Goal: Obtain resource: Obtain resource

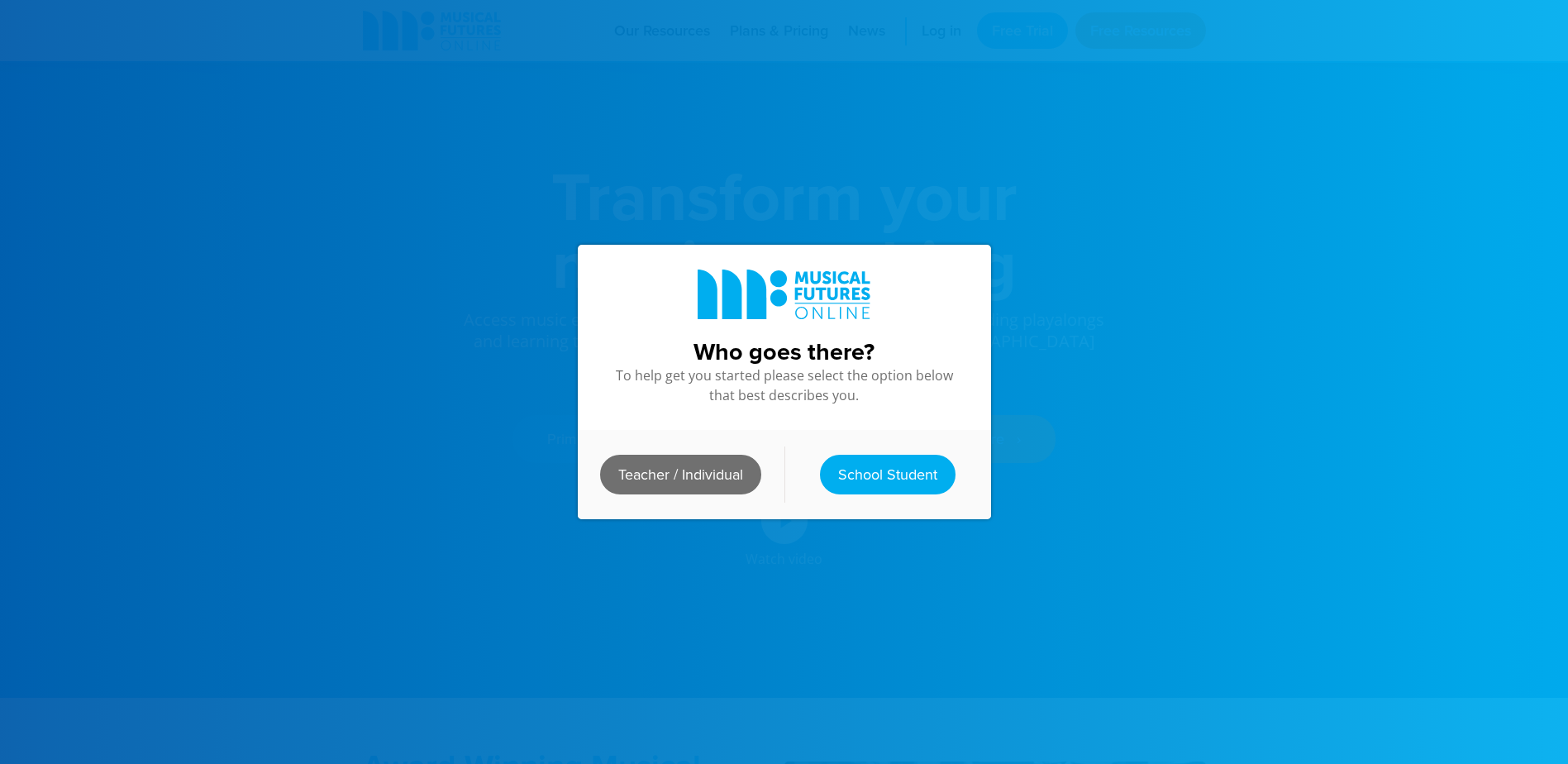
click at [694, 473] on link "Teacher / Individual" at bounding box center [680, 474] width 161 height 40
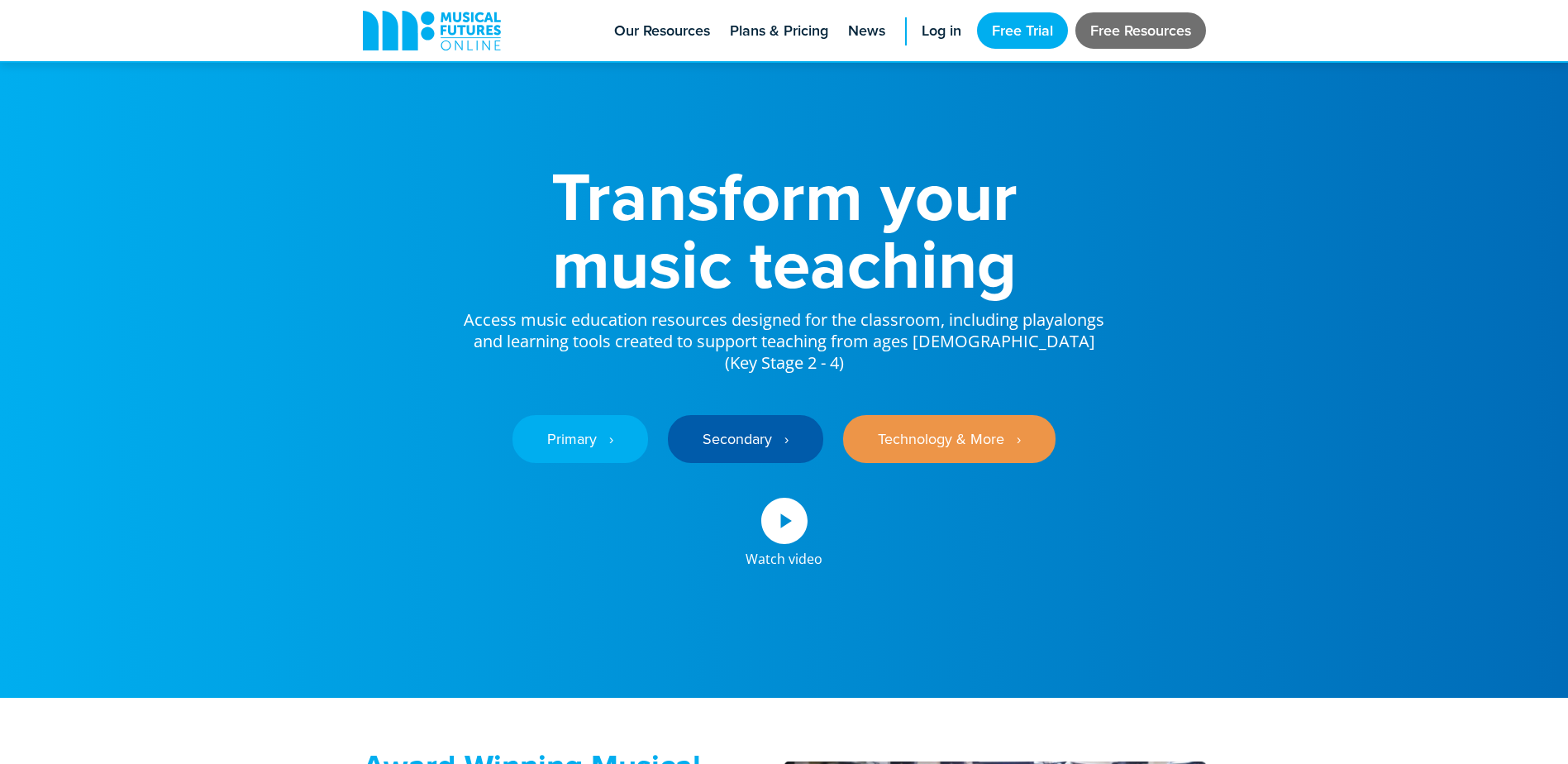
click at [1123, 26] on link "Free Resources" at bounding box center [1139, 31] width 130 height 37
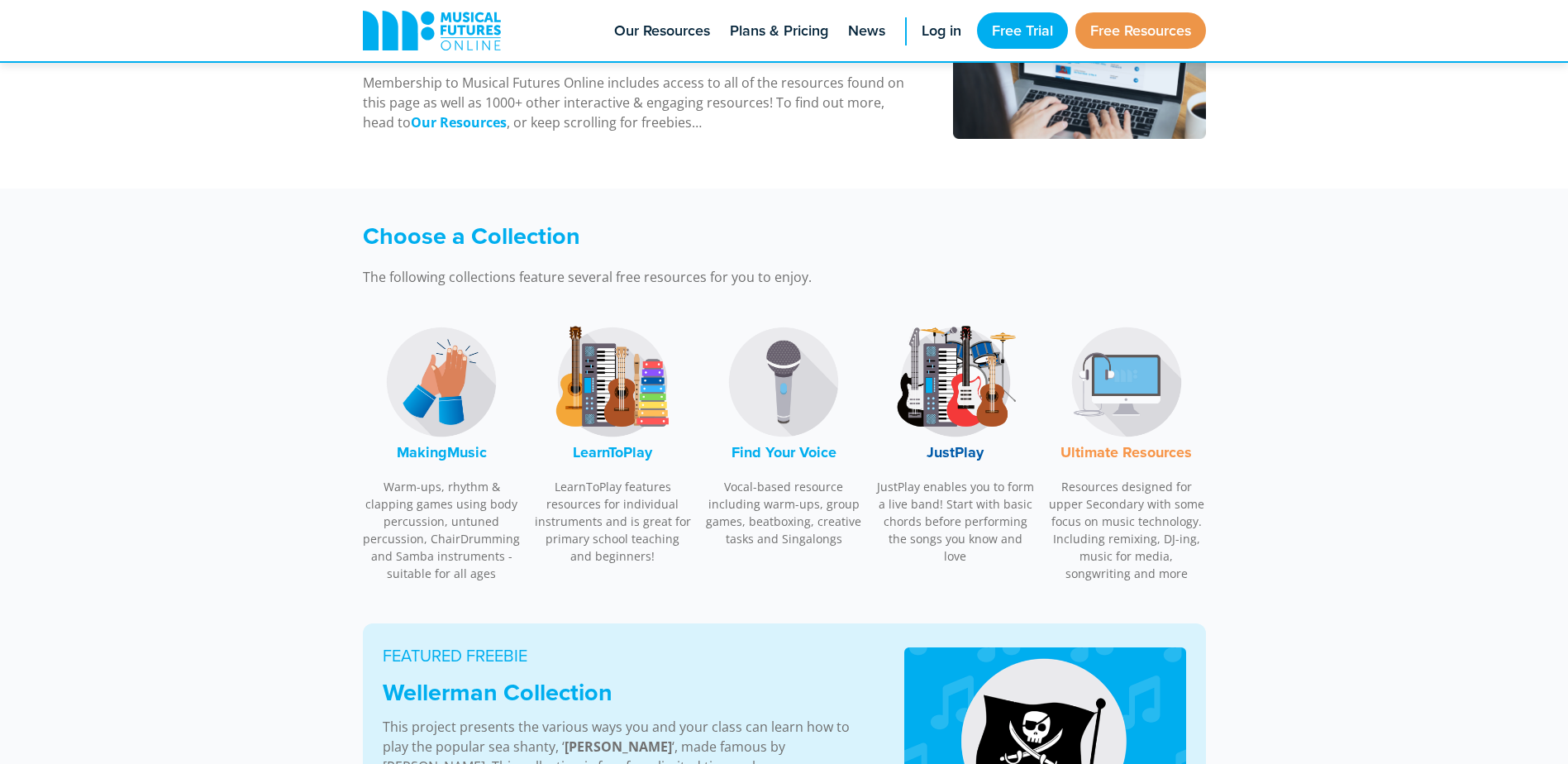
scroll to position [579, 0]
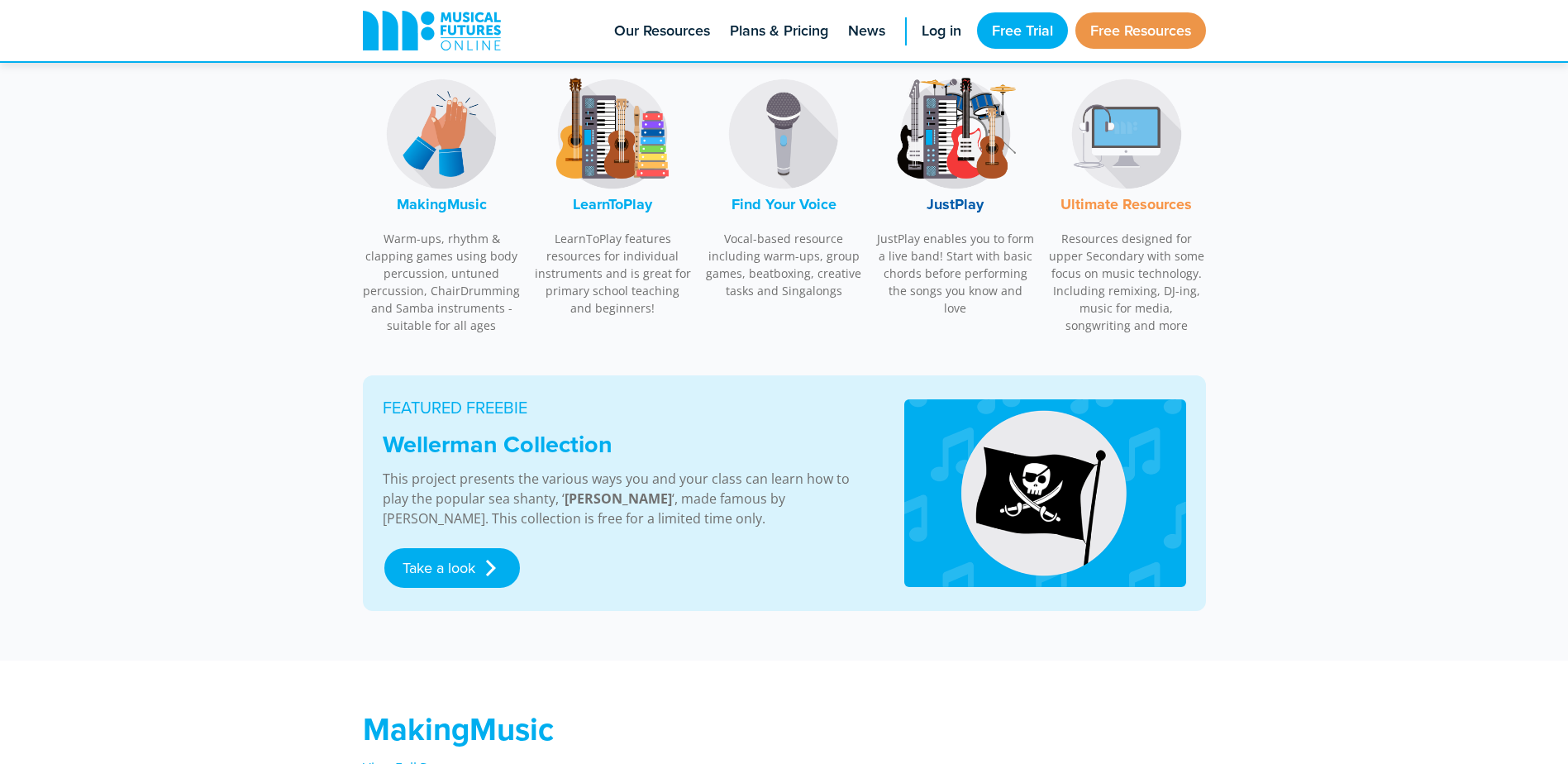
click at [770, 146] on img at bounding box center [783, 133] width 124 height 124
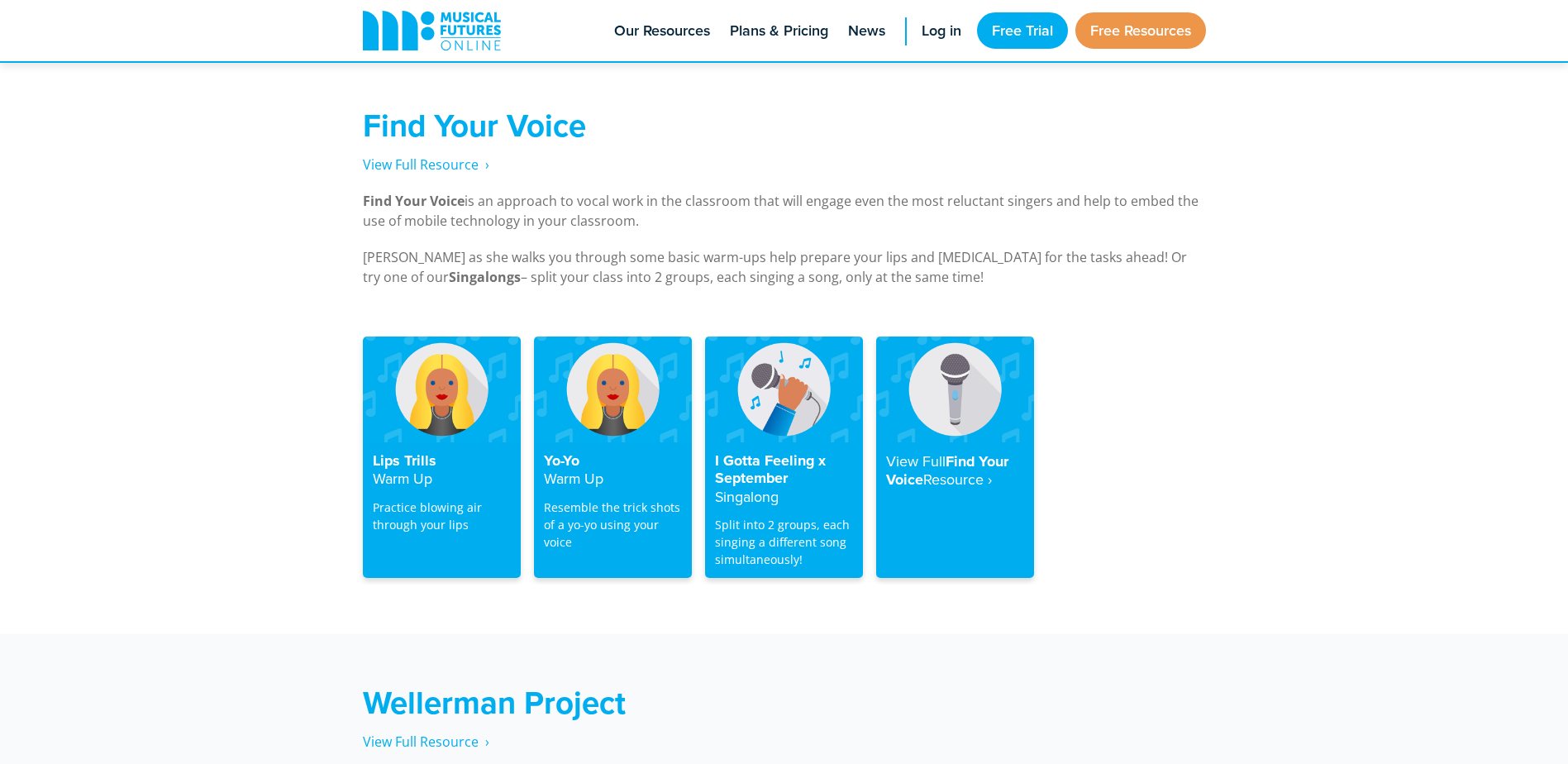
scroll to position [3156, 0]
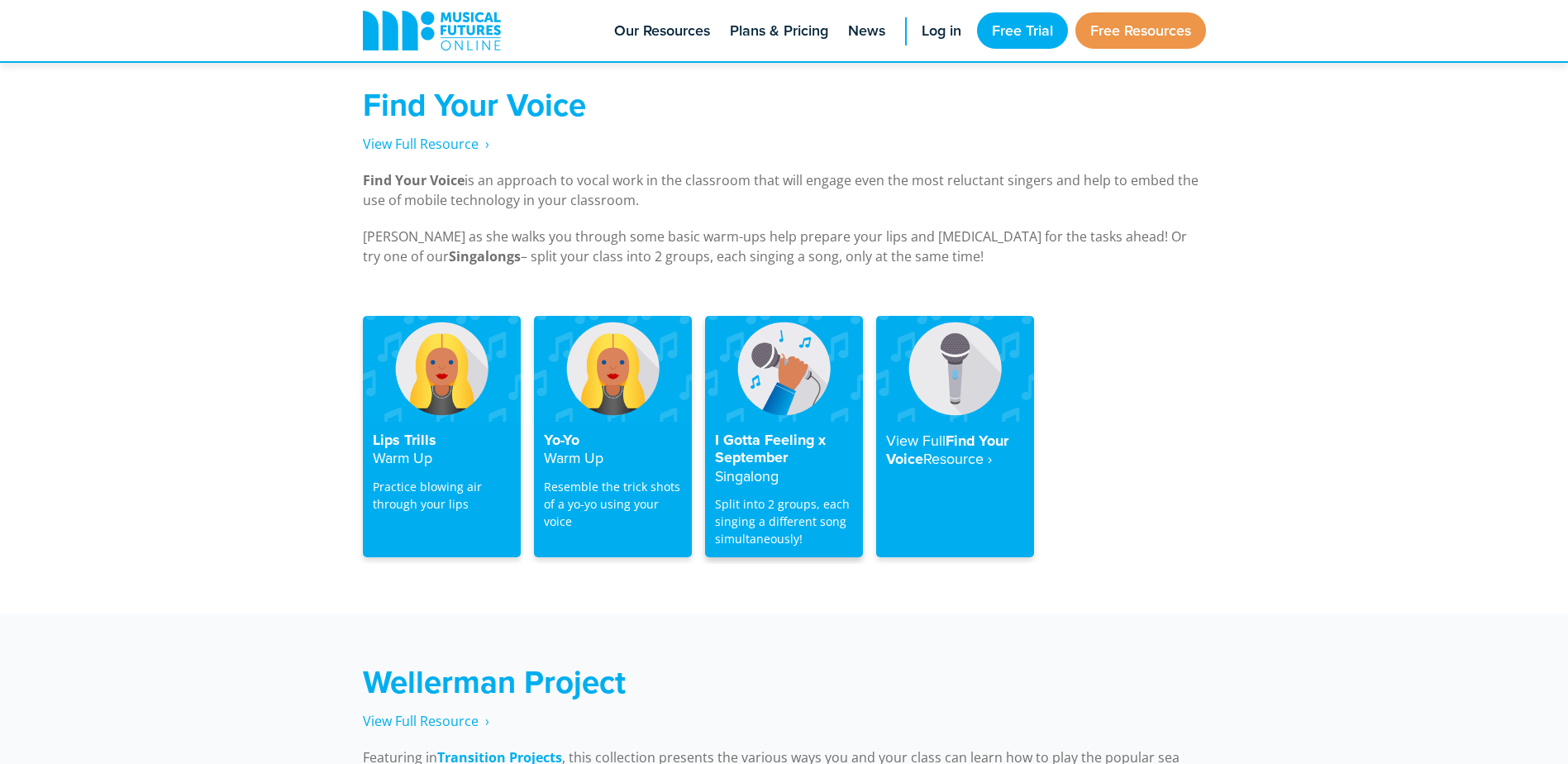
click at [788, 434] on h4 "I Gotta Feeling x September Singalong" at bounding box center [783, 459] width 138 height 54
